Goal: Obtain resource: Download file/media

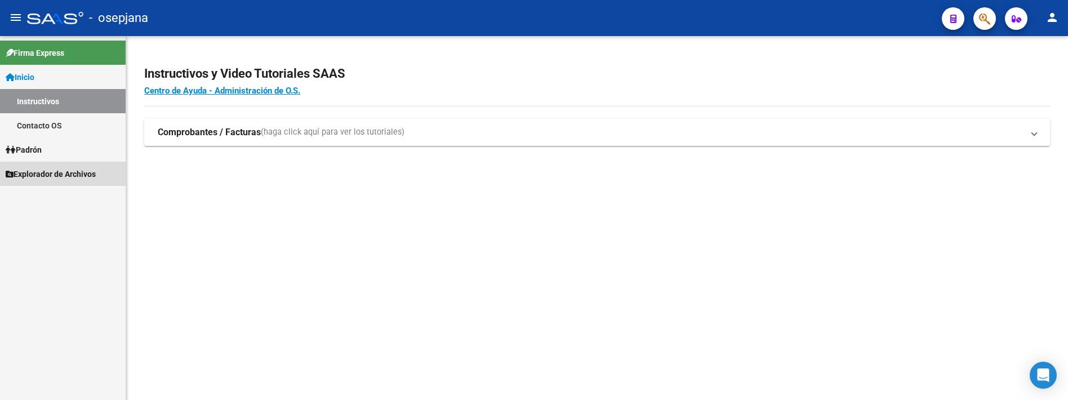
click at [35, 168] on span "Explorador de Archivos" at bounding box center [51, 174] width 90 height 12
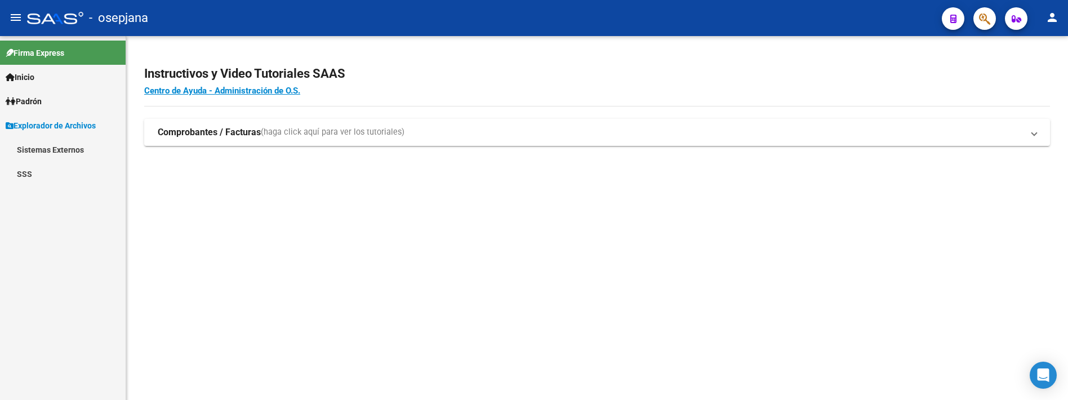
click at [25, 172] on link "SSS" at bounding box center [63, 174] width 126 height 24
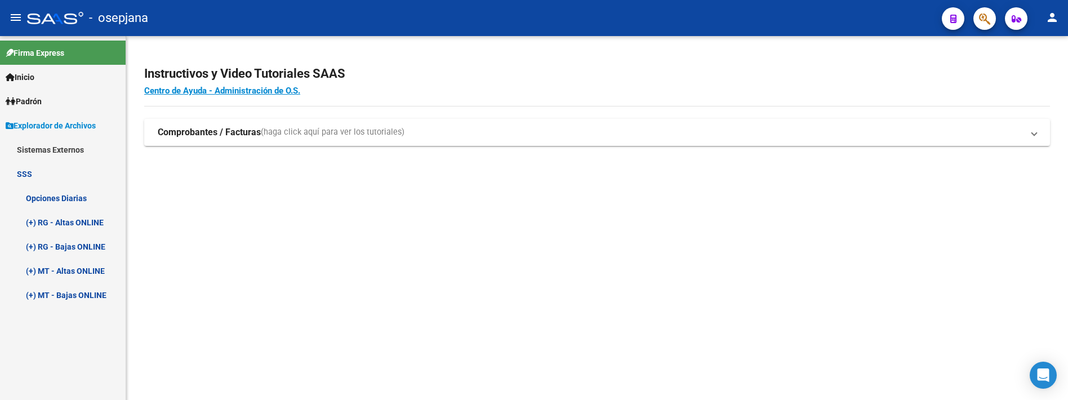
click at [51, 247] on link "(+) RG - Bajas ONLINE" at bounding box center [63, 246] width 126 height 24
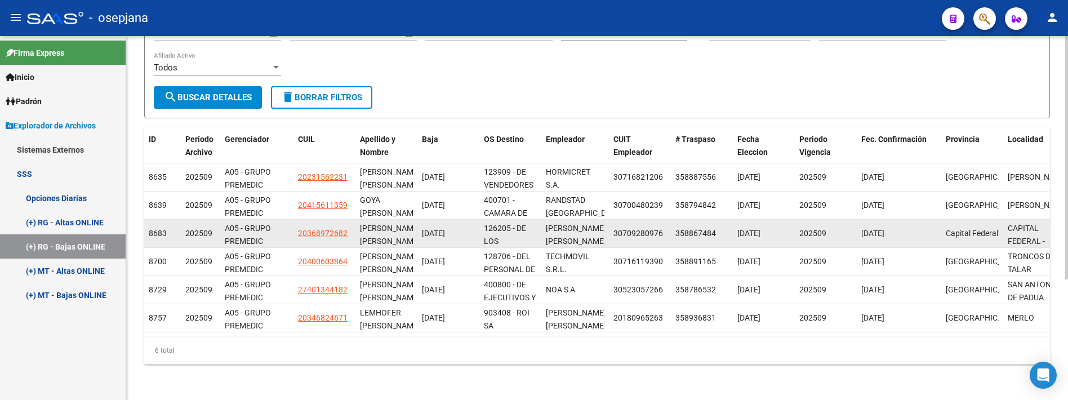
scroll to position [181, 0]
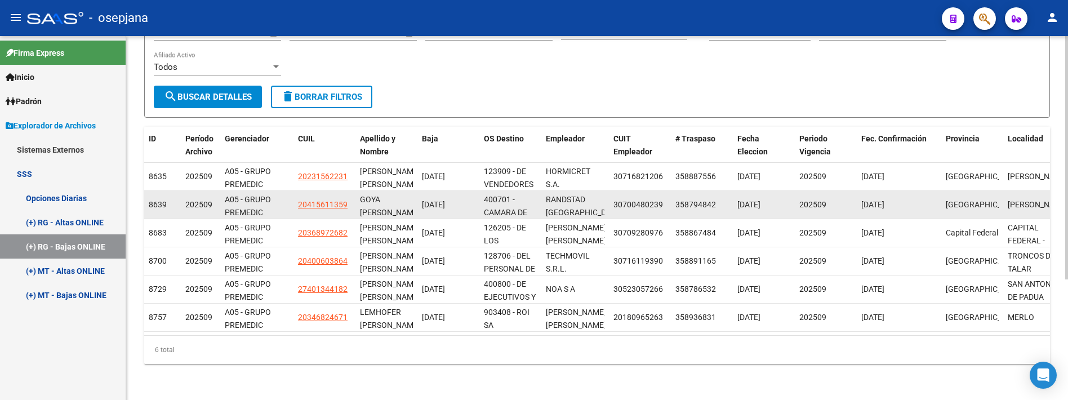
click at [507, 209] on datatable-body-cell "400701 - CAMARA DE LA INDUSTRIA CURTIDORA [GEOGRAPHIC_DATA]" at bounding box center [510, 205] width 62 height 28
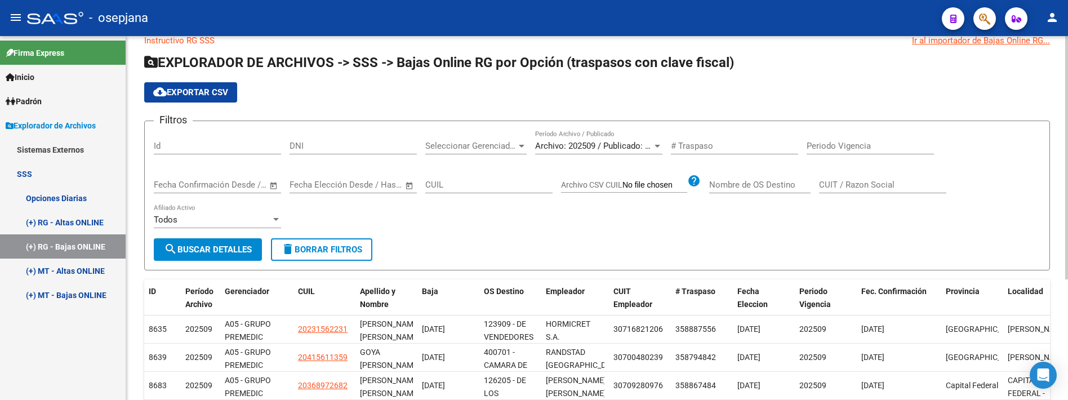
scroll to position [12, 0]
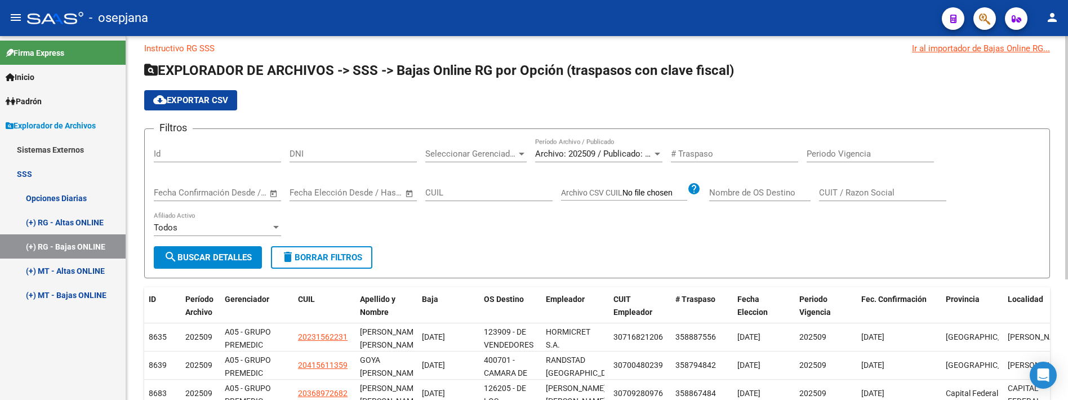
click at [212, 100] on span "cloud_download Exportar CSV" at bounding box center [190, 100] width 75 height 10
click at [32, 100] on span "Padrón" at bounding box center [24, 101] width 36 height 12
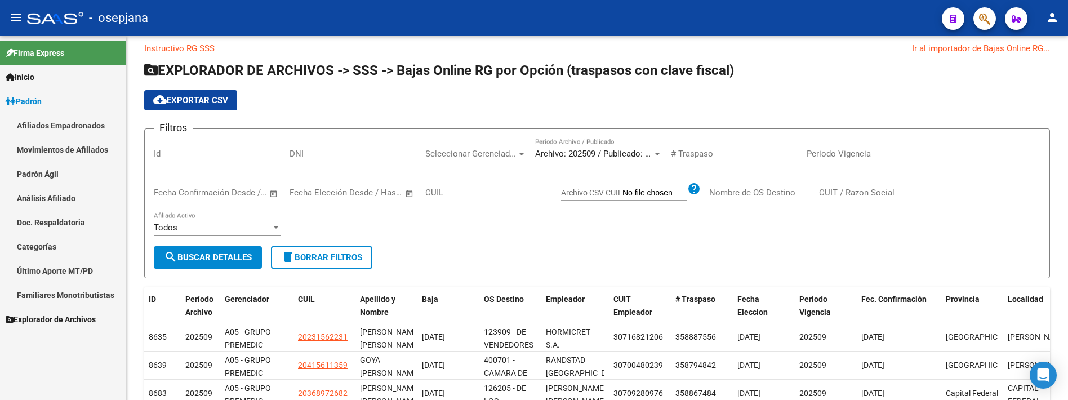
click at [40, 148] on link "Movimientos de Afiliados" at bounding box center [63, 149] width 126 height 24
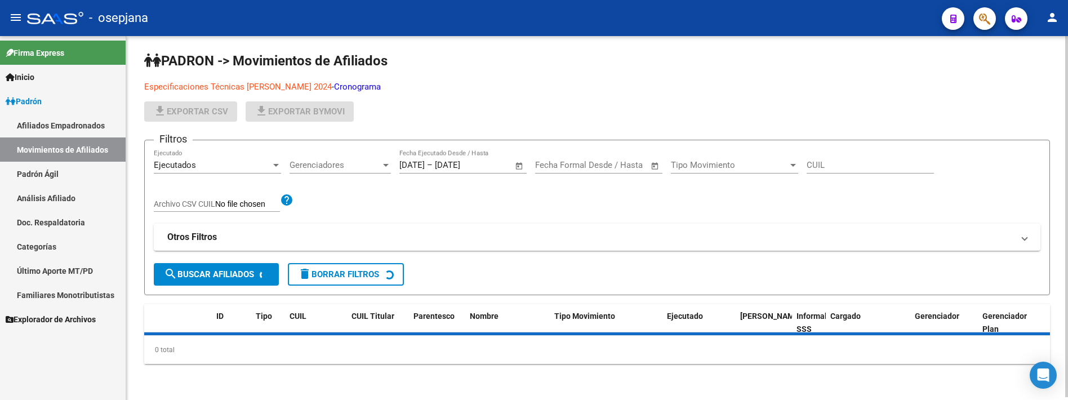
scroll to position [12, 0]
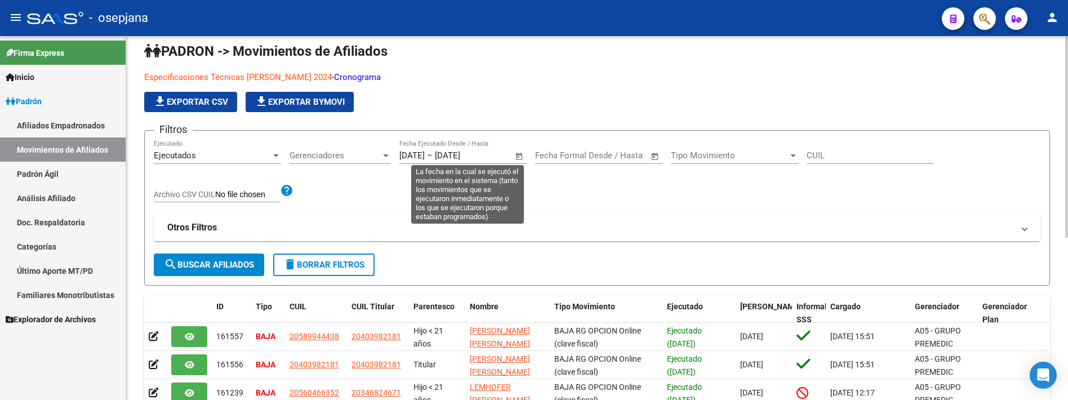
click at [459, 159] on input "[DATE]" at bounding box center [462, 155] width 55 height 10
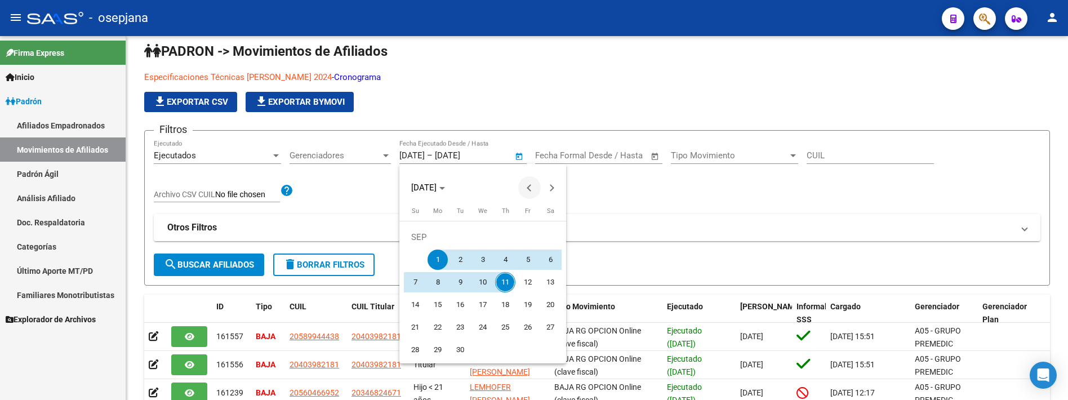
click at [527, 190] on span "Previous month" at bounding box center [529, 187] width 23 height 23
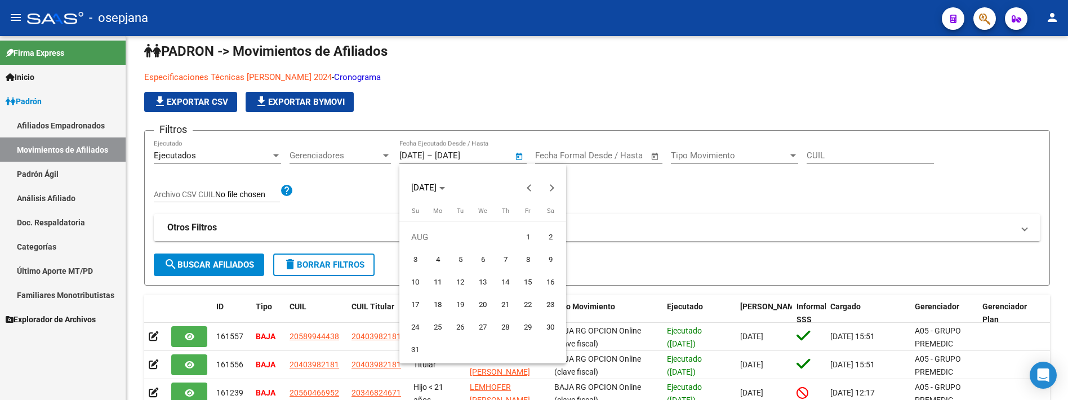
click at [528, 256] on span "8" at bounding box center [528, 259] width 20 height 20
type input "[DATE]"
click at [555, 188] on span "Next month" at bounding box center [552, 187] width 23 height 23
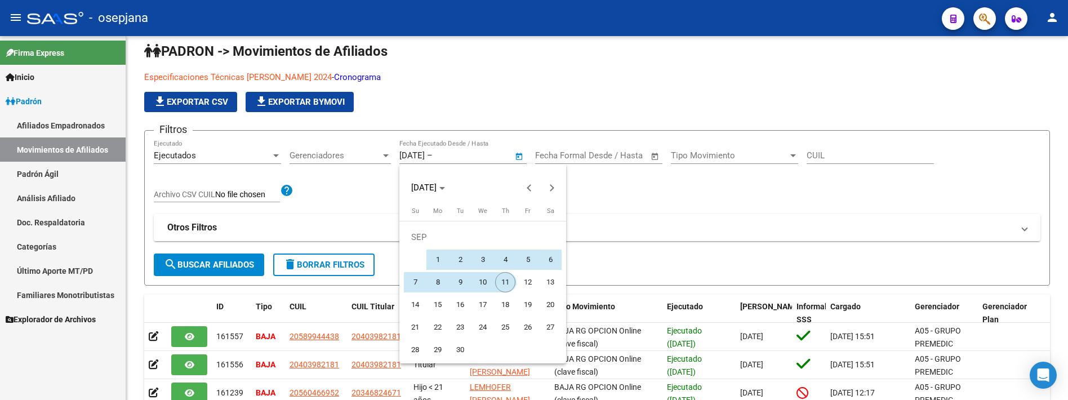
click at [503, 280] on span "11" at bounding box center [505, 282] width 20 height 20
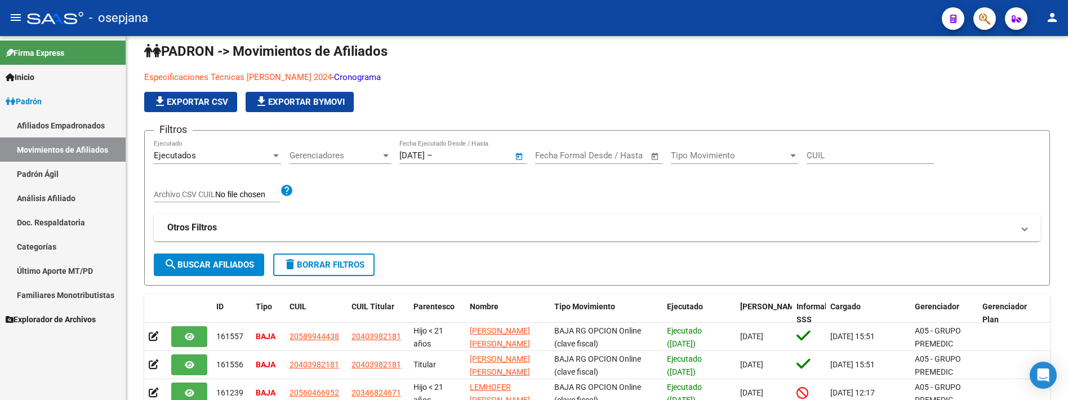
type input "[DATE]"
click at [228, 273] on button "search Buscar Afiliados" at bounding box center [209, 264] width 110 height 23
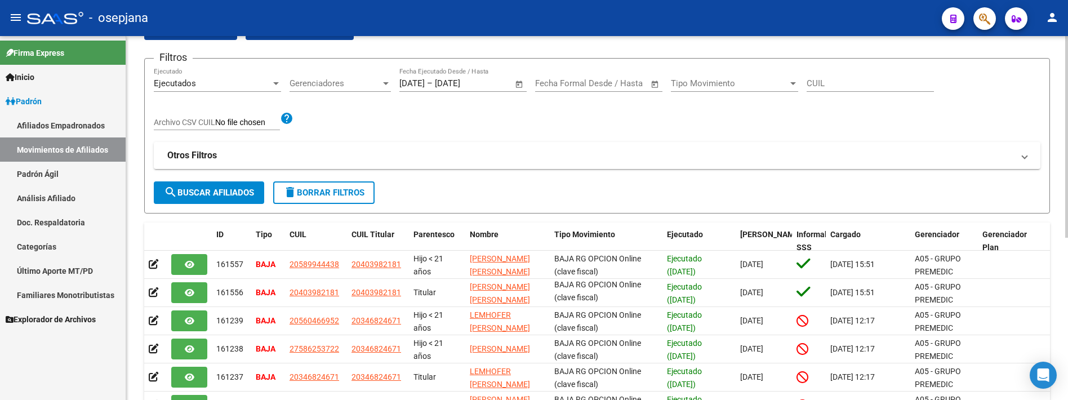
scroll to position [68, 0]
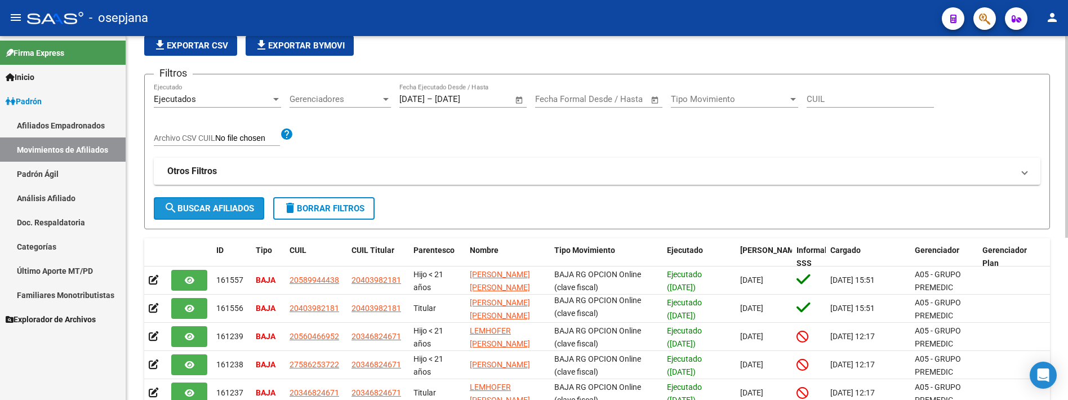
click at [201, 203] on button "search Buscar Afiliados" at bounding box center [209, 208] width 110 height 23
click at [222, 49] on span "file_download Exportar CSV" at bounding box center [190, 46] width 75 height 10
click at [710, 101] on span "Tipo Movimiento" at bounding box center [729, 99] width 117 height 10
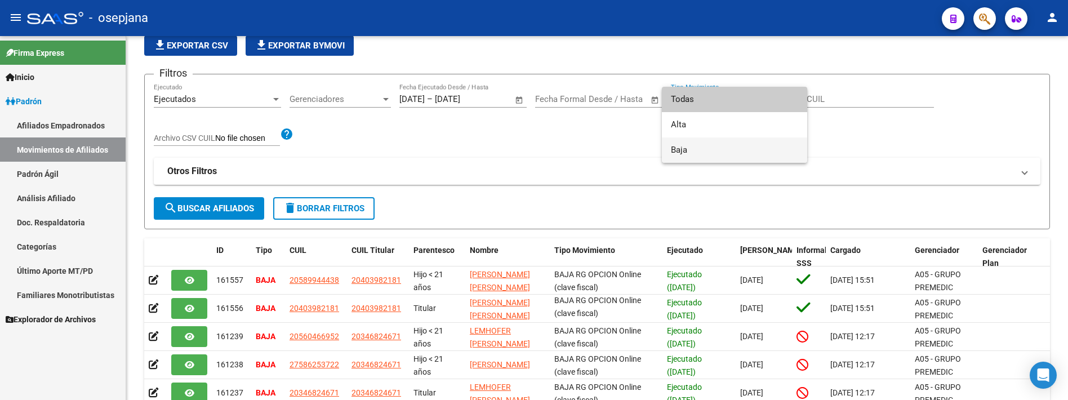
click at [706, 148] on span "Baja" at bounding box center [734, 149] width 127 height 25
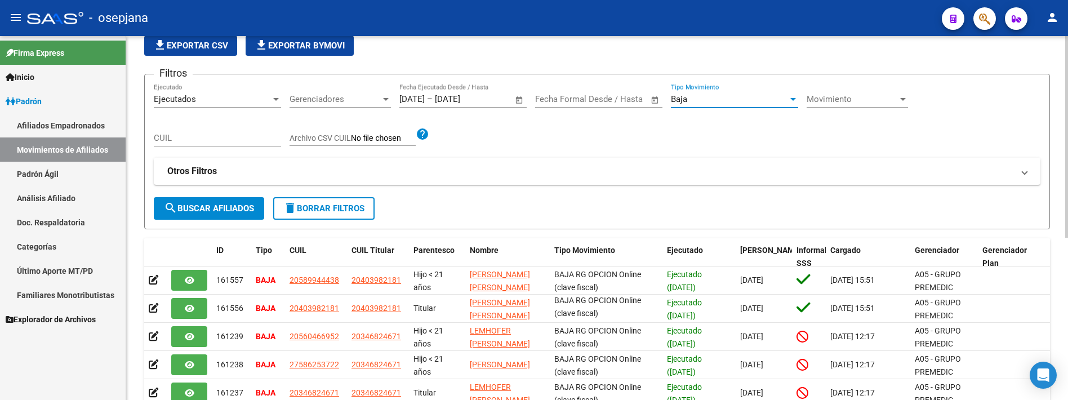
click at [226, 217] on button "search Buscar Afiliados" at bounding box center [209, 208] width 110 height 23
click at [216, 42] on span "file_download Exportar CSV" at bounding box center [190, 46] width 75 height 10
